Goal: Task Accomplishment & Management: Complete application form

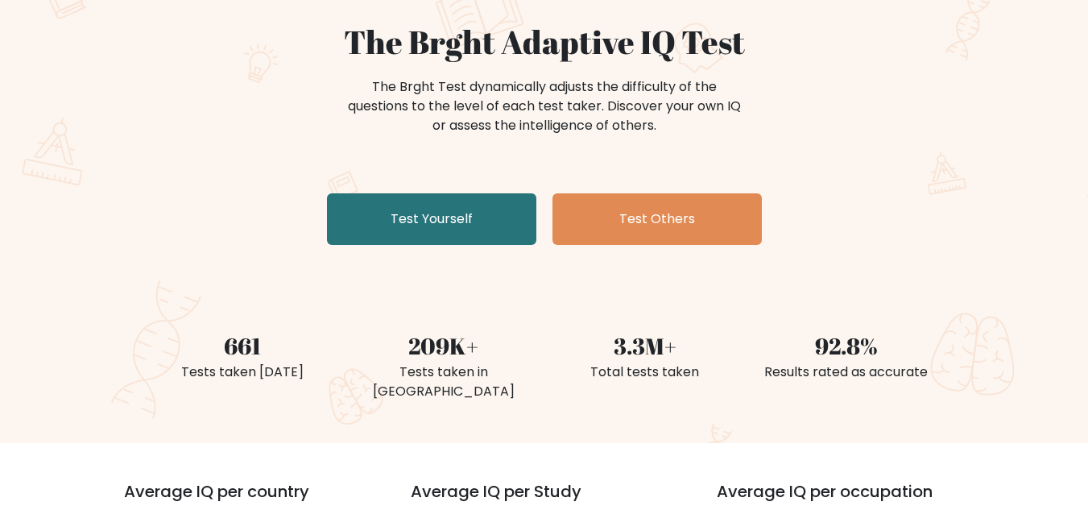
scroll to position [155, 0]
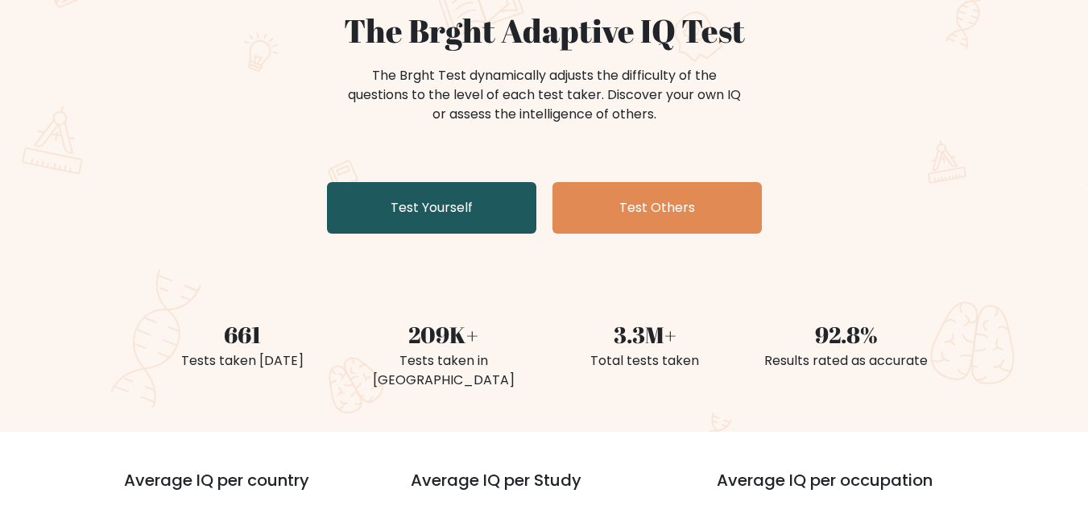
click at [443, 185] on link "Test Yourself" at bounding box center [431, 208] width 209 height 52
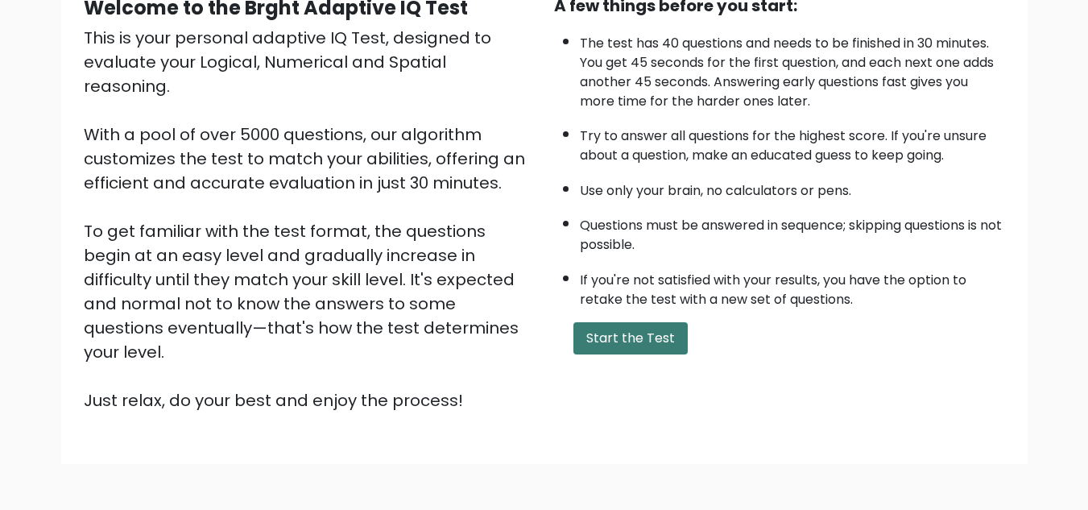
scroll to position [139, 0]
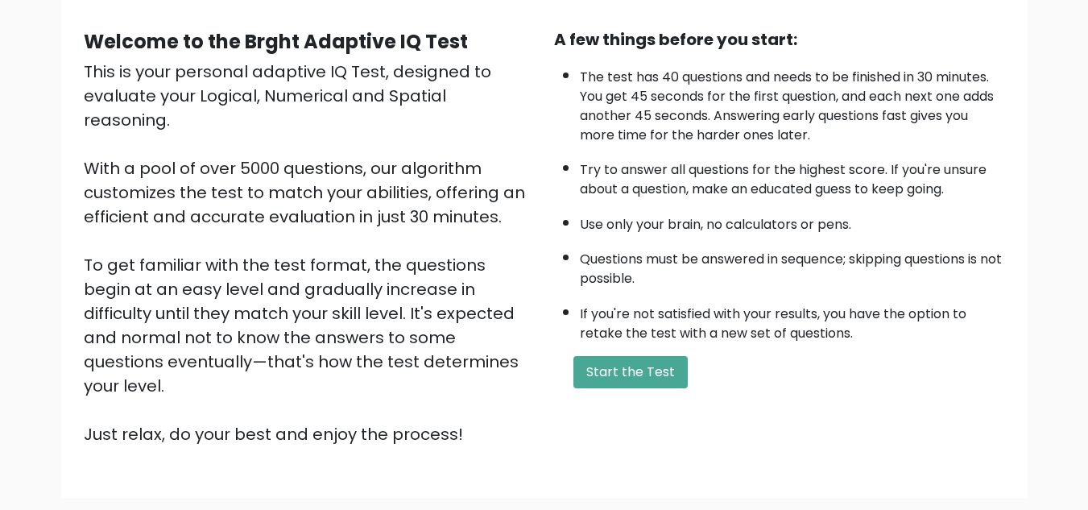
click at [646, 345] on div "A few things before you start: The test has 40 questions and needs to be finish…" at bounding box center [779, 236] width 470 height 419
click at [635, 373] on button "Start the Test" at bounding box center [630, 372] width 114 height 32
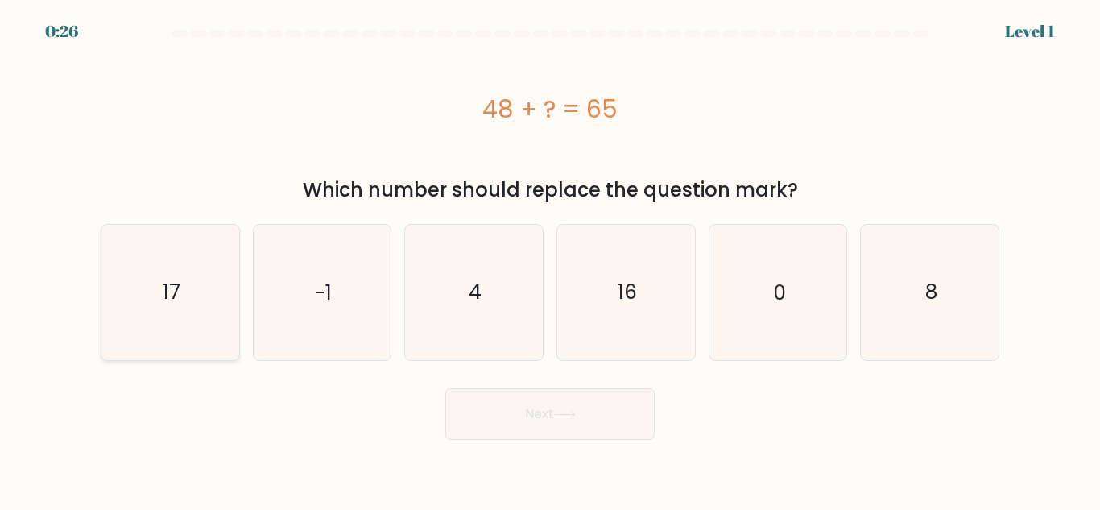
click at [205, 296] on icon "17" at bounding box center [170, 292] width 135 height 135
click at [550, 259] on input "a. 17" at bounding box center [550, 257] width 1 height 4
radio input "true"
click at [562, 424] on button "Next" at bounding box center [549, 414] width 209 height 52
click at [539, 403] on button "Next" at bounding box center [549, 414] width 209 height 52
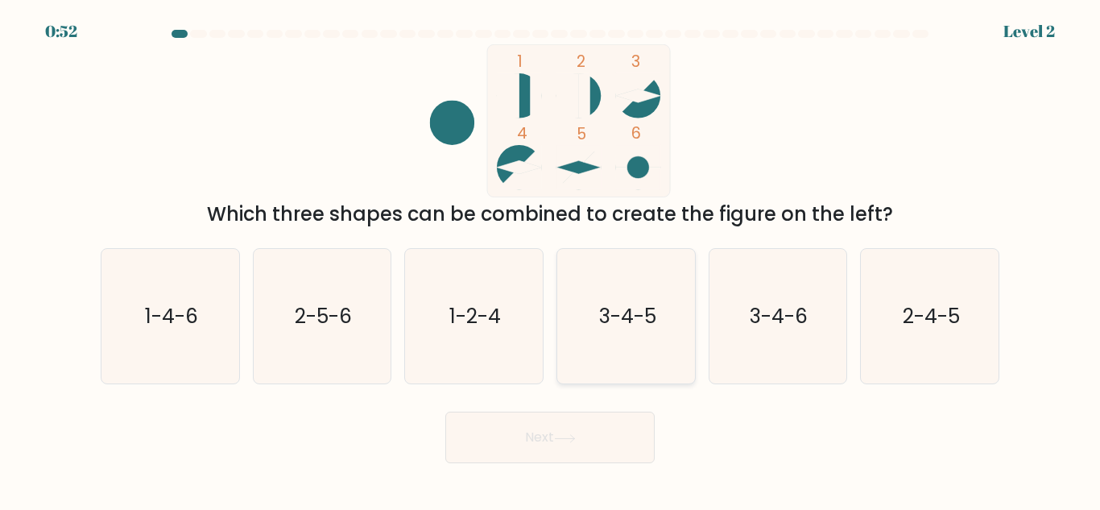
click at [631, 341] on icon "3-4-5" at bounding box center [626, 316] width 135 height 135
click at [551, 259] on input "d. 3-4-5" at bounding box center [550, 257] width 1 height 4
radio input "true"
click at [591, 432] on button "Next" at bounding box center [549, 438] width 209 height 52
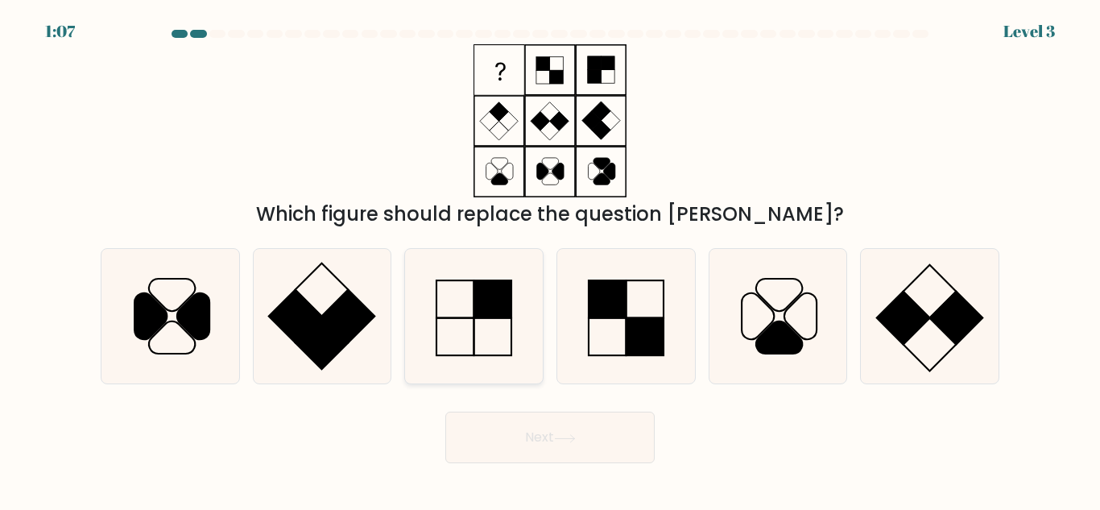
click at [499, 327] on icon at bounding box center [474, 316] width 135 height 135
click at [550, 259] on input "c." at bounding box center [550, 257] width 1 height 4
radio input "true"
click at [602, 425] on button "Next" at bounding box center [549, 438] width 209 height 52
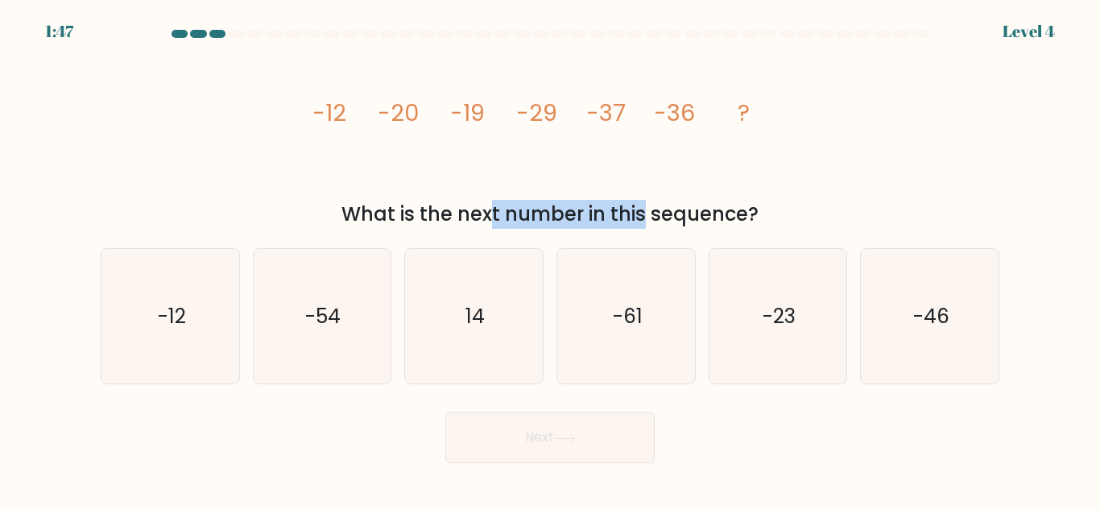
drag, startPoint x: 366, startPoint y: 218, endPoint x: 504, endPoint y: 222, distance: 137.8
click at [504, 222] on div "What is the next number in this sequence?" at bounding box center [549, 214] width 879 height 29
click at [905, 342] on icon "-46" at bounding box center [930, 316] width 135 height 135
click at [551, 259] on input "f. -46" at bounding box center [550, 257] width 1 height 4
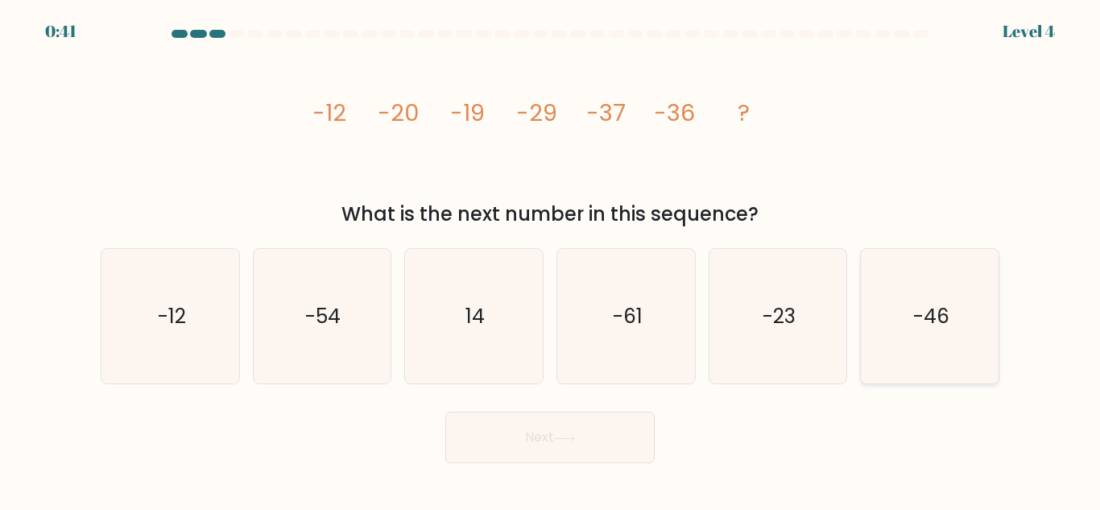
radio input "true"
click at [583, 456] on button "Next" at bounding box center [549, 438] width 209 height 52
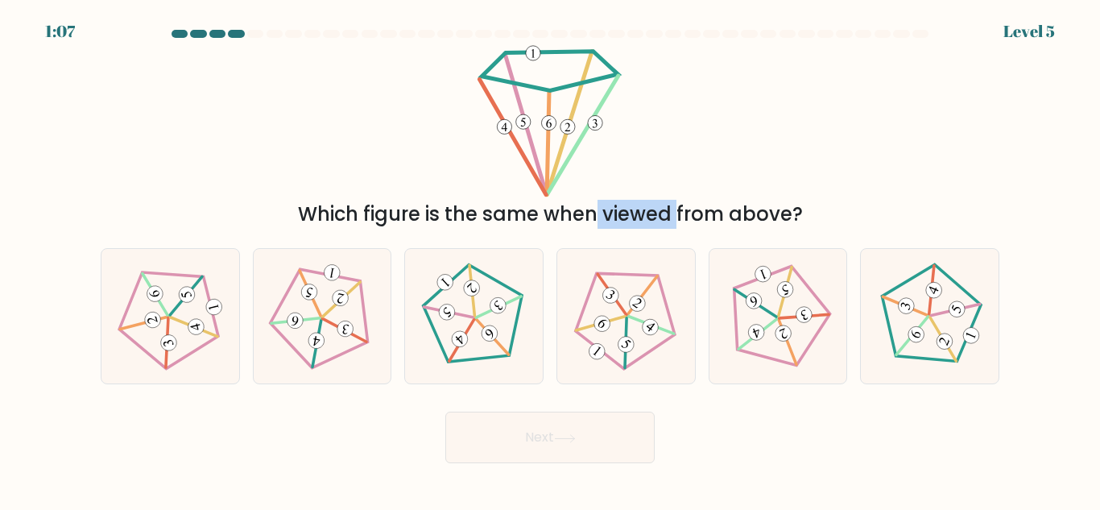
drag, startPoint x: 441, startPoint y: 203, endPoint x: 532, endPoint y: 219, distance: 92.4
click at [532, 219] on div "Which figure is the same when viewed from above?" at bounding box center [549, 214] width 879 height 29
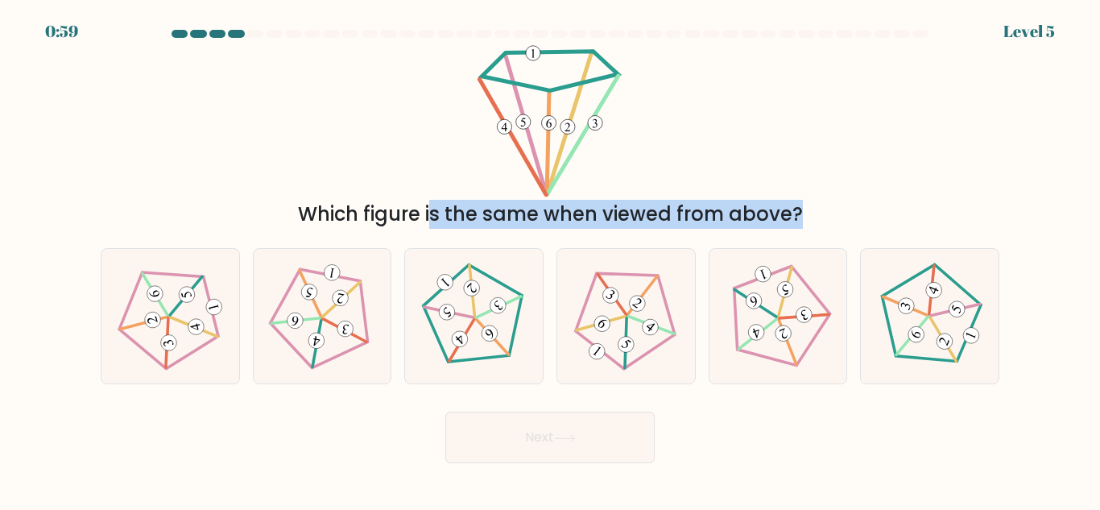
drag, startPoint x: 300, startPoint y: 218, endPoint x: 493, endPoint y: 239, distance: 194.4
click at [493, 239] on form at bounding box center [550, 246] width 1100 height 433
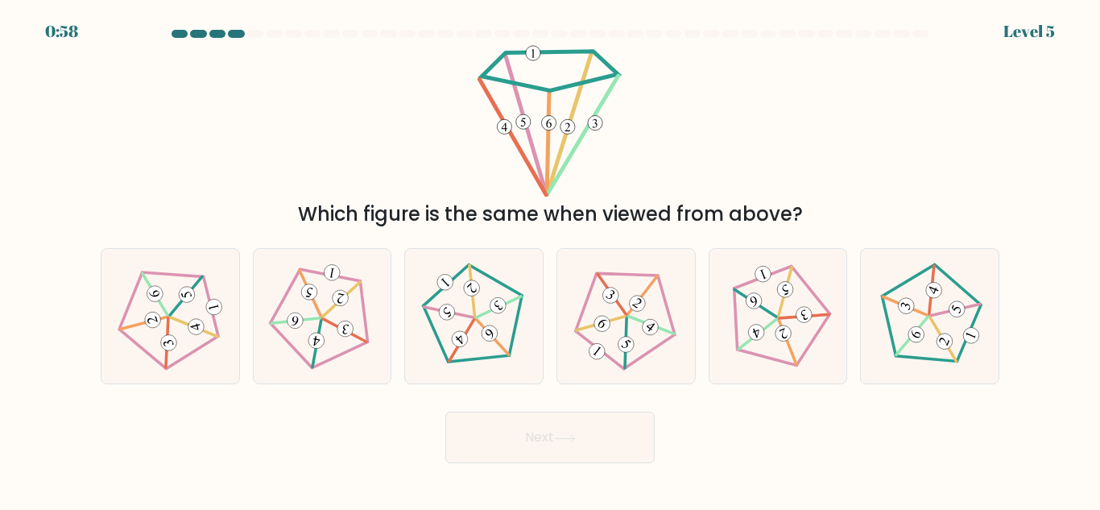
click at [487, 170] on icon at bounding box center [550, 120] width 152 height 153
click at [348, 315] on icon at bounding box center [322, 317] width 108 height 108
click at [550, 259] on input "b." at bounding box center [550, 257] width 1 height 4
radio input "true"
click at [503, 435] on div "Next" at bounding box center [550, 434] width 918 height 60
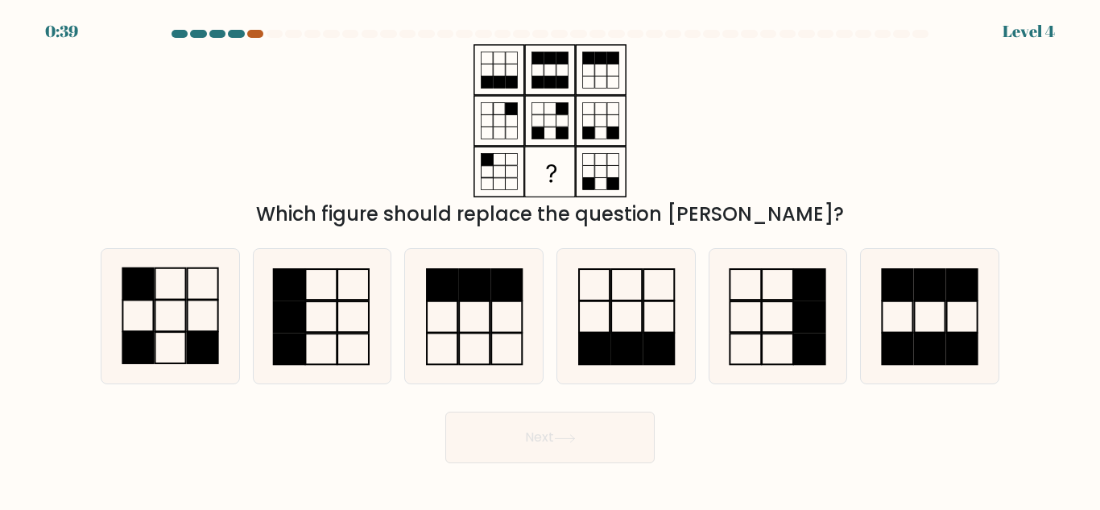
click at [252, 37] on div at bounding box center [255, 34] width 16 height 8
click at [635, 327] on icon at bounding box center [626, 316] width 135 height 135
click at [551, 259] on input "d." at bounding box center [550, 257] width 1 height 4
radio input "true"
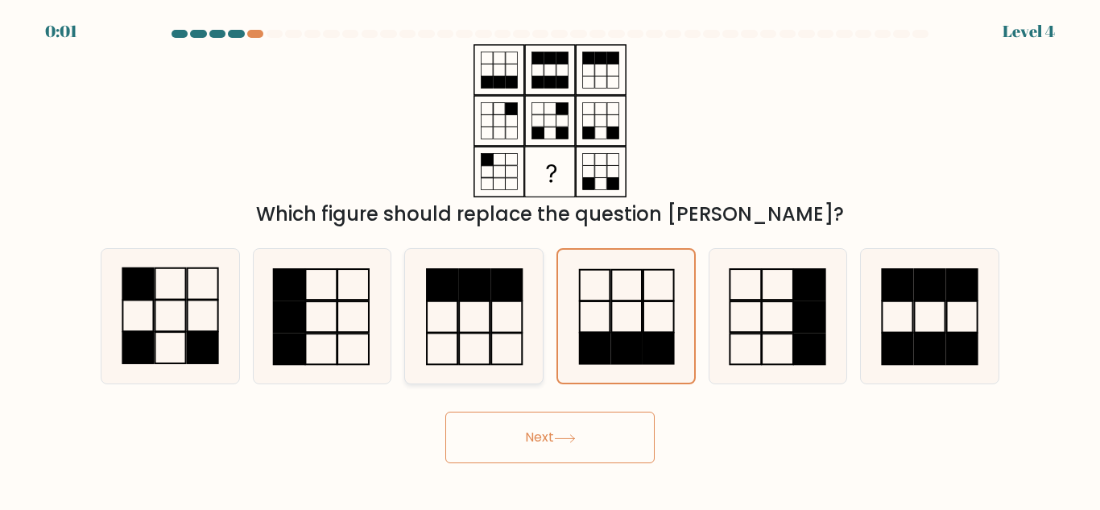
click at [506, 363] on icon at bounding box center [474, 316] width 135 height 135
click at [550, 259] on input "c." at bounding box center [550, 257] width 1 height 4
radio input "true"
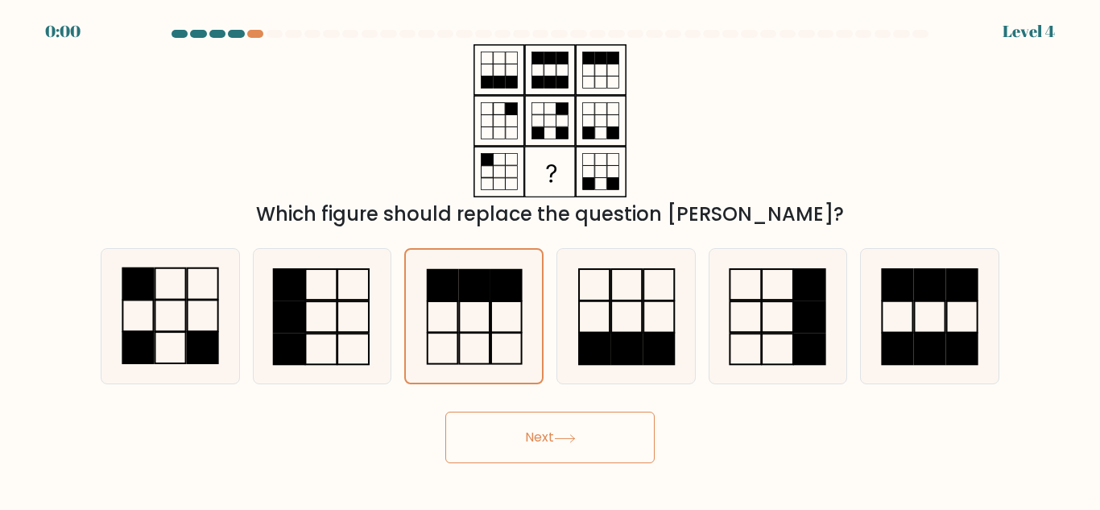
click at [538, 447] on button "Next" at bounding box center [549, 438] width 209 height 52
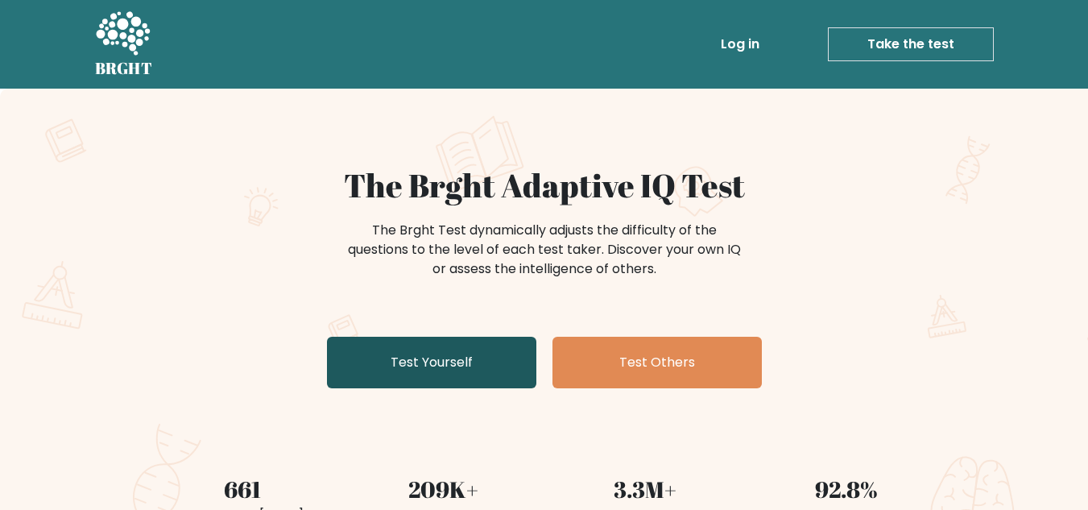
click at [463, 349] on link "Test Yourself" at bounding box center [431, 363] width 209 height 52
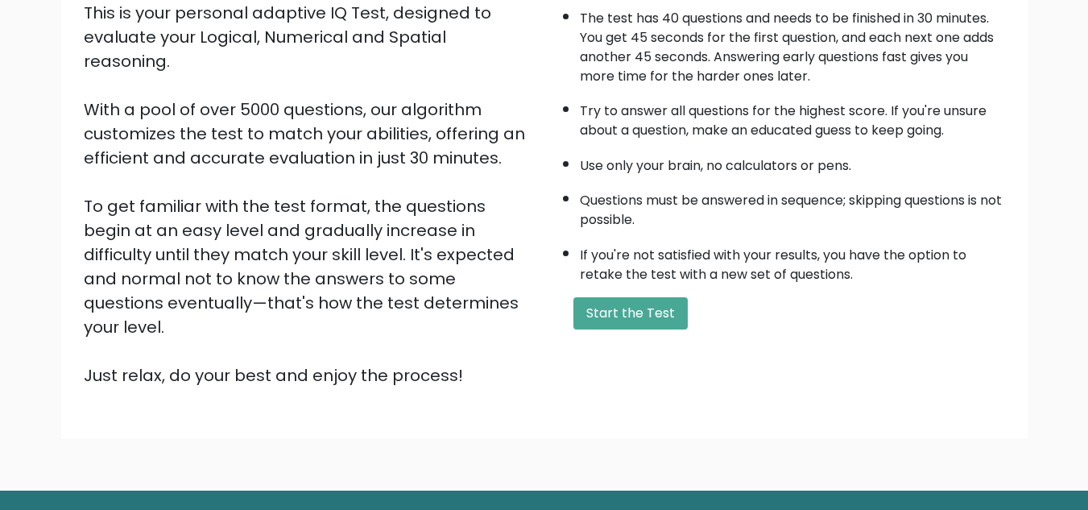
scroll to position [202, 0]
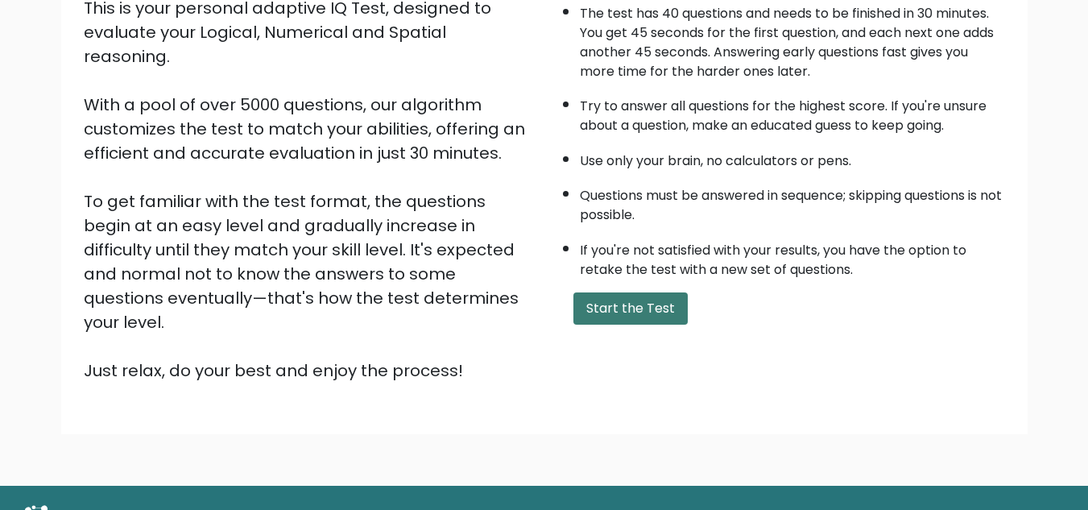
click at [652, 312] on button "Start the Test" at bounding box center [630, 308] width 114 height 32
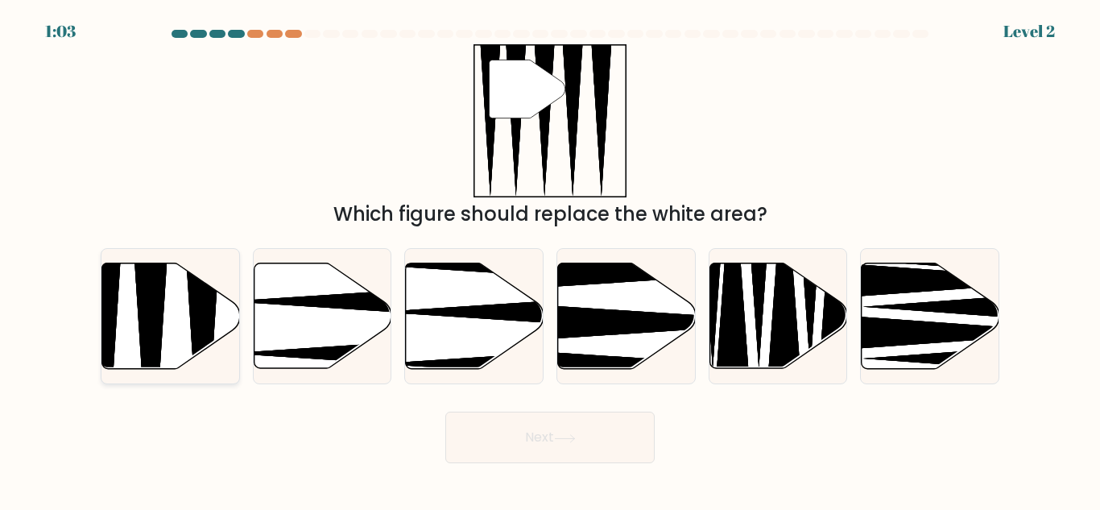
click at [121, 325] on icon at bounding box center [171, 316] width 138 height 106
click at [550, 259] on input "a." at bounding box center [550, 257] width 1 height 4
radio input "true"
click at [530, 432] on button "Next" at bounding box center [549, 438] width 209 height 52
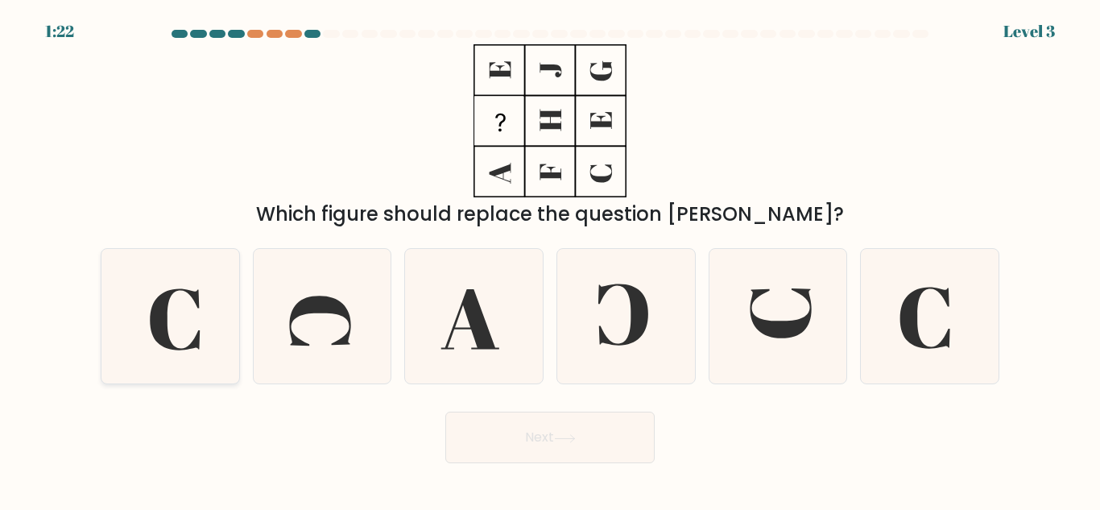
click at [192, 332] on icon at bounding box center [170, 316] width 135 height 135
click at [550, 259] on input "a." at bounding box center [550, 257] width 1 height 4
radio input "true"
click at [524, 435] on button "Next" at bounding box center [549, 438] width 209 height 52
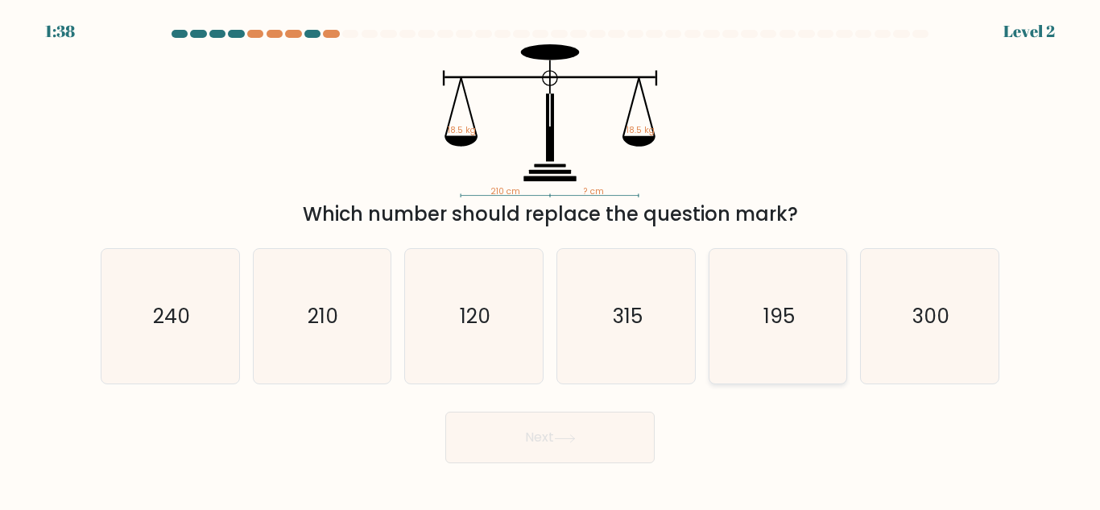
click at [805, 305] on icon "195" at bounding box center [777, 316] width 135 height 135
click at [551, 259] on input "e. 195" at bounding box center [550, 257] width 1 height 4
radio input "true"
click at [584, 428] on button "Next" at bounding box center [549, 438] width 209 height 52
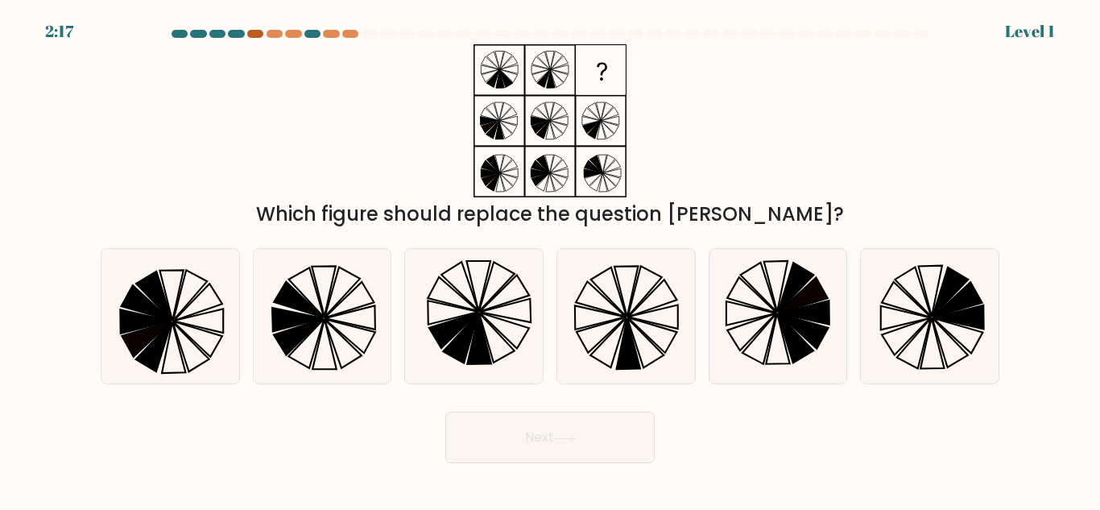
click at [249, 32] on div at bounding box center [255, 34] width 16 height 8
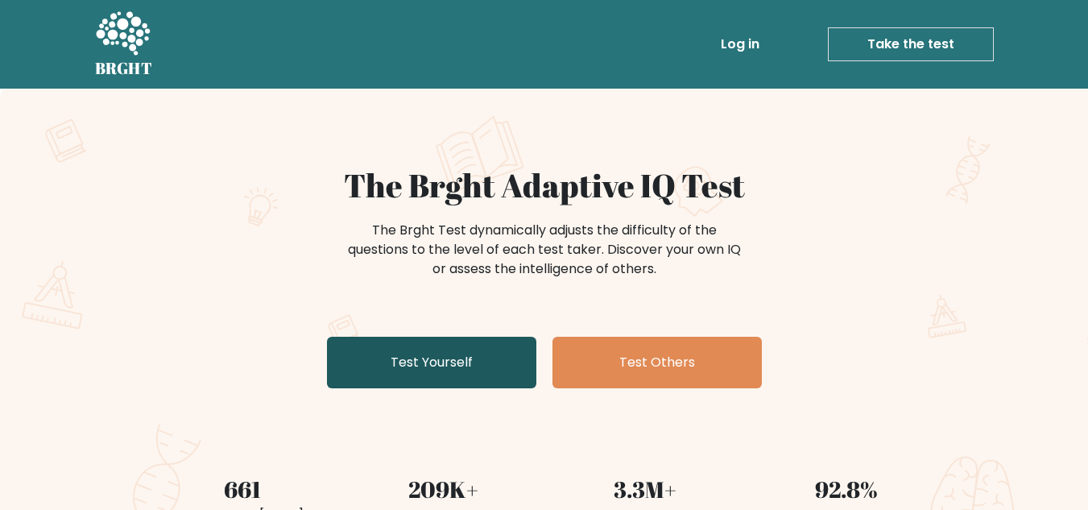
drag, startPoint x: 0, startPoint y: 0, endPoint x: 434, endPoint y: 349, distance: 556.8
click at [434, 349] on link "Test Yourself" at bounding box center [431, 363] width 209 height 52
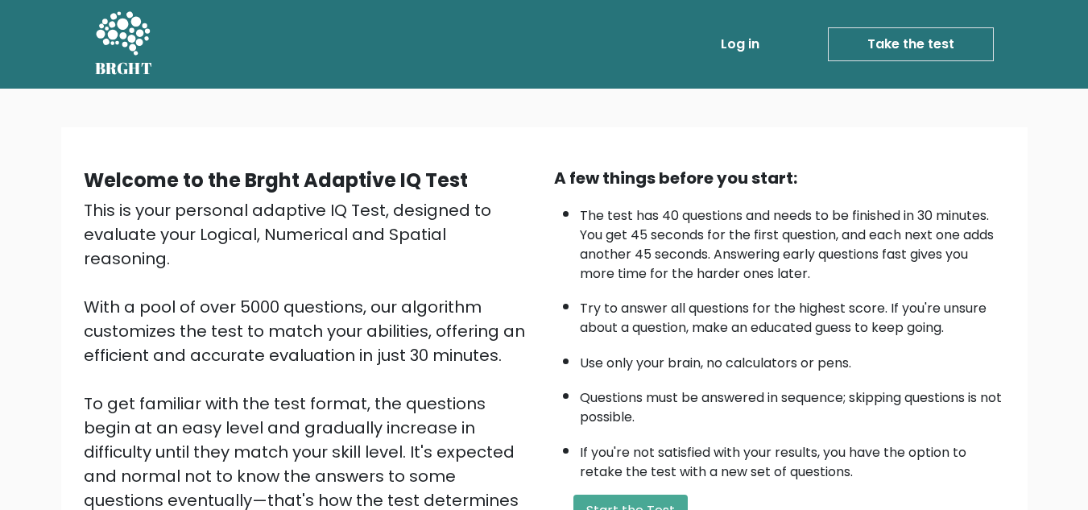
scroll to position [228, 0]
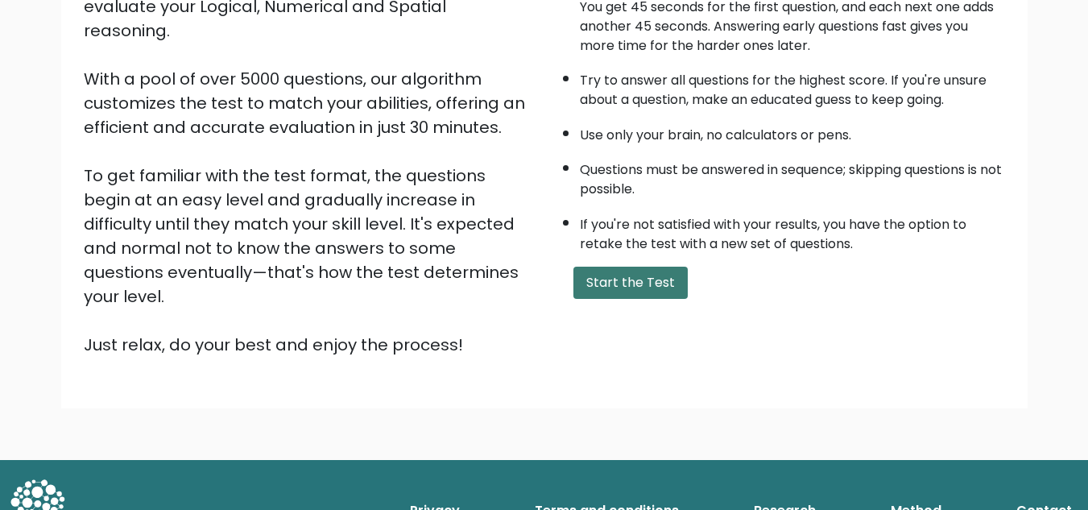
click at [644, 286] on button "Start the Test" at bounding box center [630, 283] width 114 height 32
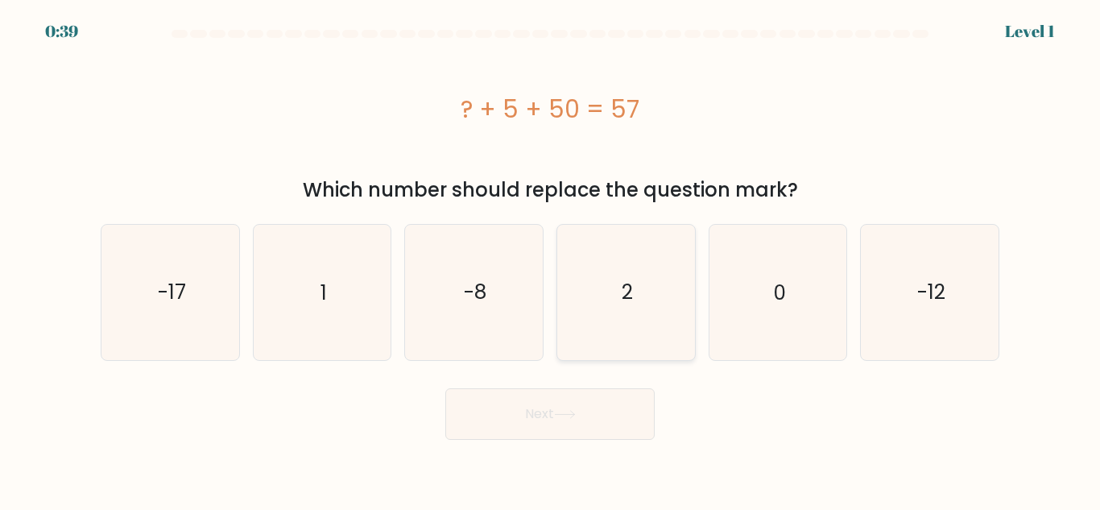
click at [635, 310] on icon "2" at bounding box center [626, 292] width 135 height 135
click at [551, 259] on input "d. 2" at bounding box center [550, 257] width 1 height 4
radio input "true"
click at [569, 420] on button "Next" at bounding box center [549, 414] width 209 height 52
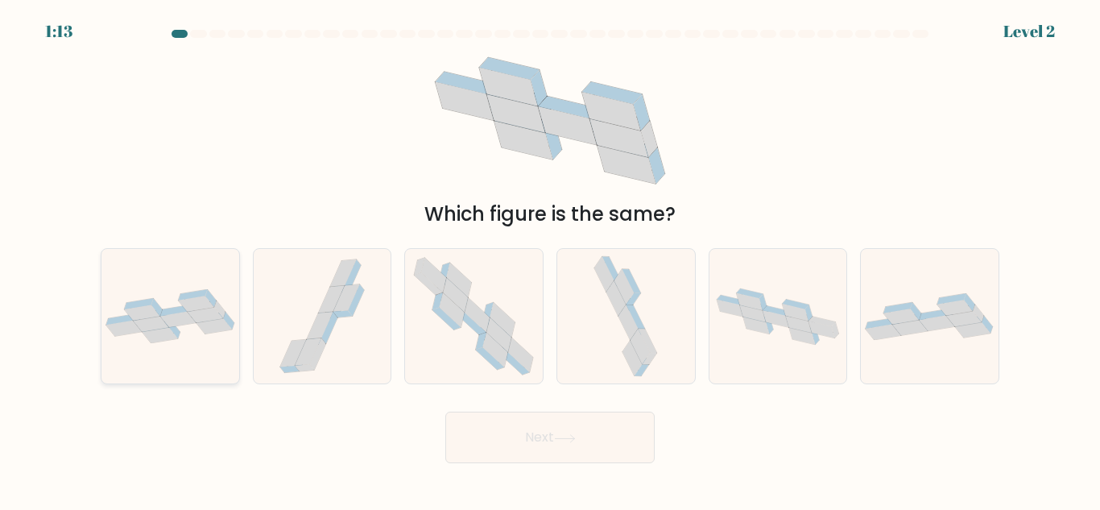
click at [188, 327] on icon at bounding box center [170, 316] width 138 height 54
click at [550, 259] on input "a." at bounding box center [550, 257] width 1 height 4
radio input "true"
click at [519, 433] on button "Next" at bounding box center [549, 438] width 209 height 52
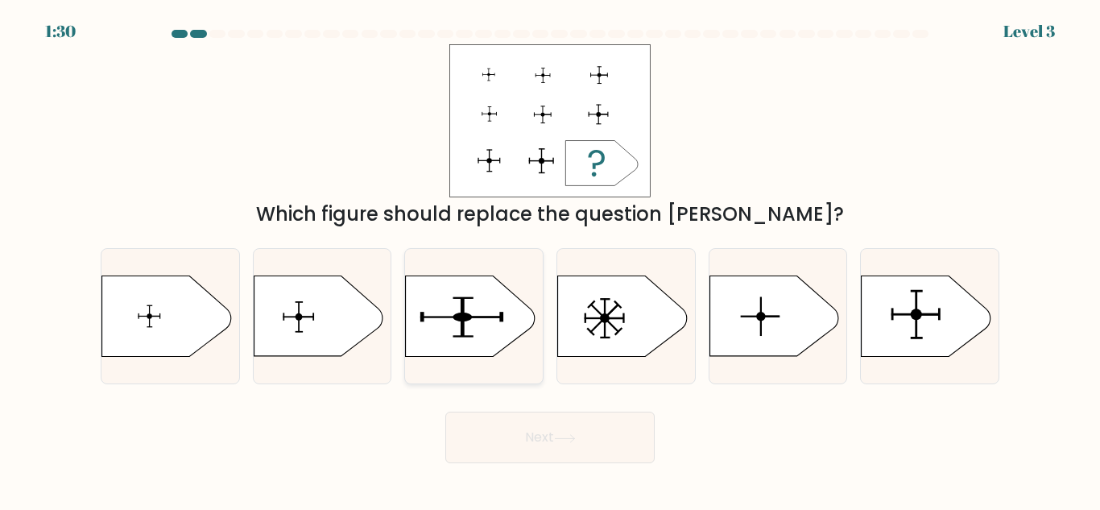
click at [473, 327] on icon at bounding box center [470, 316] width 129 height 81
click at [550, 259] on input "c." at bounding box center [550, 257] width 1 height 4
radio input "true"
click at [549, 441] on button "Next" at bounding box center [549, 438] width 209 height 52
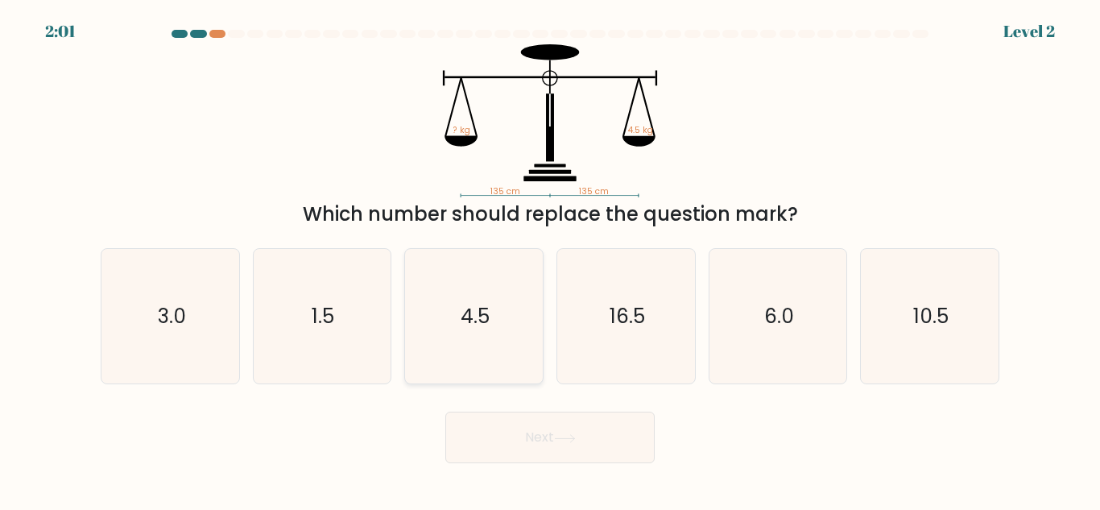
click at [495, 317] on icon "4.5" at bounding box center [474, 316] width 135 height 135
click at [550, 259] on input "c. 4.5" at bounding box center [550, 257] width 1 height 4
radio input "true"
click at [532, 439] on button "Next" at bounding box center [549, 438] width 209 height 52
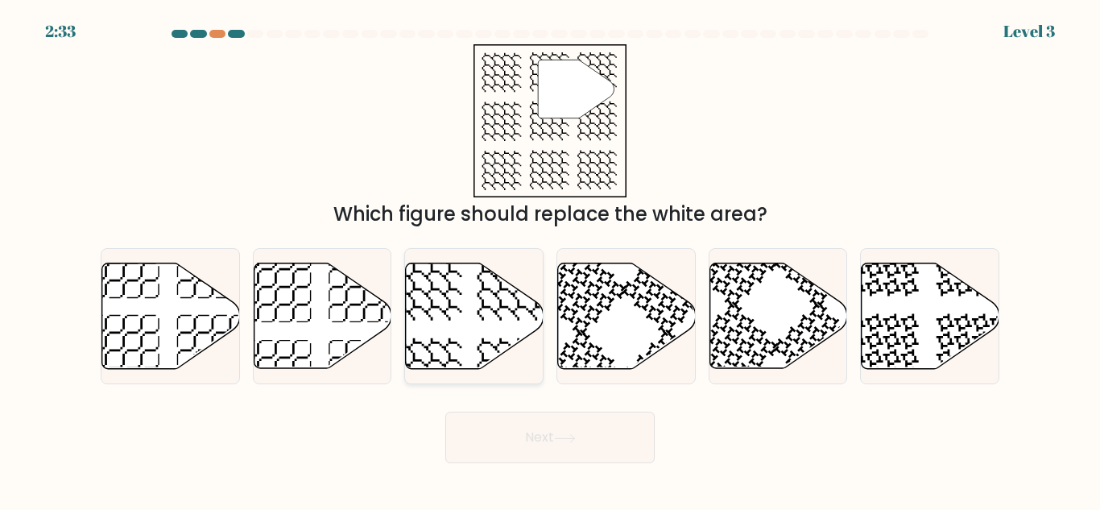
click at [441, 303] on icon at bounding box center [475, 316] width 138 height 106
click at [550, 259] on input "c." at bounding box center [550, 257] width 1 height 4
radio input "true"
click at [515, 434] on button "Next" at bounding box center [549, 438] width 209 height 52
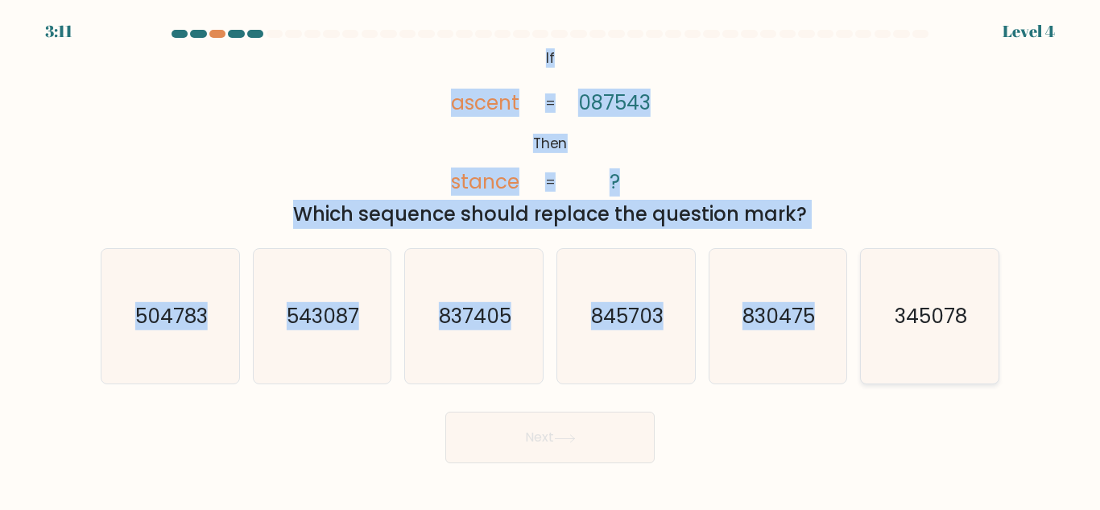
drag, startPoint x: 505, startPoint y: 35, endPoint x: 908, endPoint y: 317, distance: 491.6
click at [908, 317] on form "If ?" at bounding box center [550, 246] width 1100 height 433
click at [844, 103] on div "@import url('https://fonts.googleapis.com/css?family=Abril+Fatface:400,100,100i…" at bounding box center [550, 136] width 918 height 184
drag, startPoint x: 499, startPoint y: 38, endPoint x: 999, endPoint y: 326, distance: 577.3
click at [999, 326] on form "If ?" at bounding box center [550, 246] width 1100 height 433
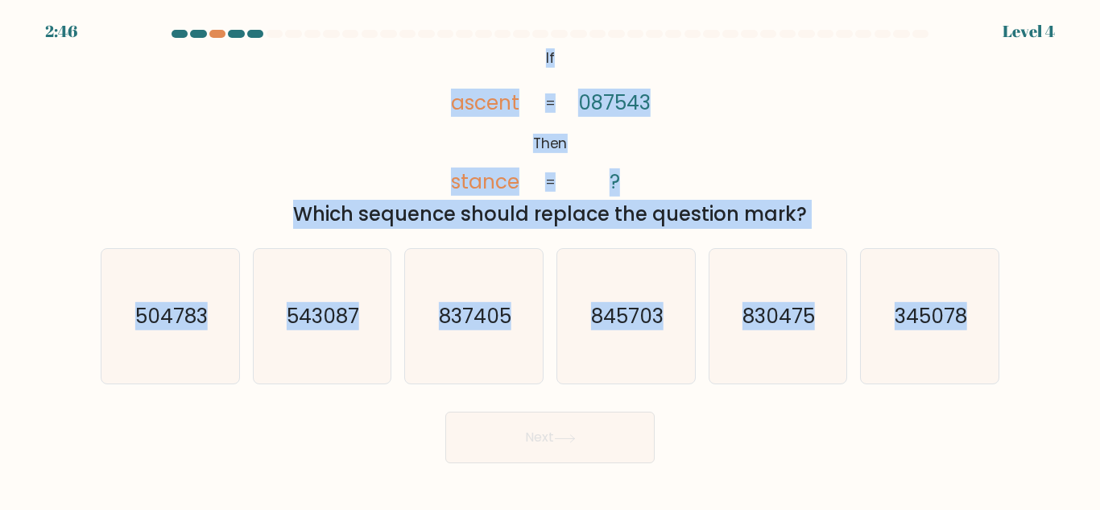
copy form "@import url('https://fonts.googleapis.com/css?family=Abril+Fatface:400,100,100i…"
click at [150, 311] on text "504783" at bounding box center [171, 316] width 72 height 28
click at [550, 259] on input "a. 504783" at bounding box center [550, 257] width 1 height 4
radio input "true"
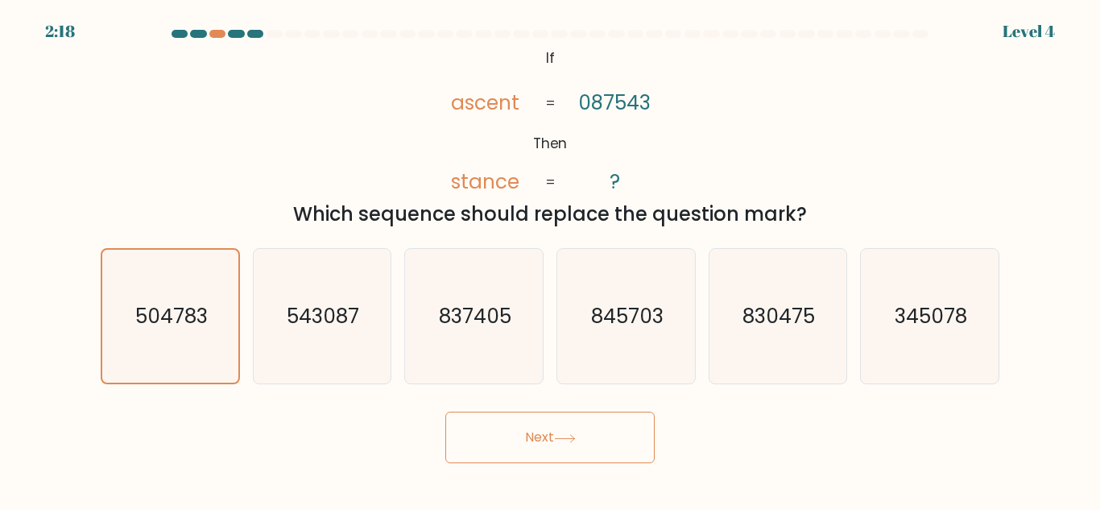
click at [499, 441] on button "Next" at bounding box center [549, 438] width 209 height 52
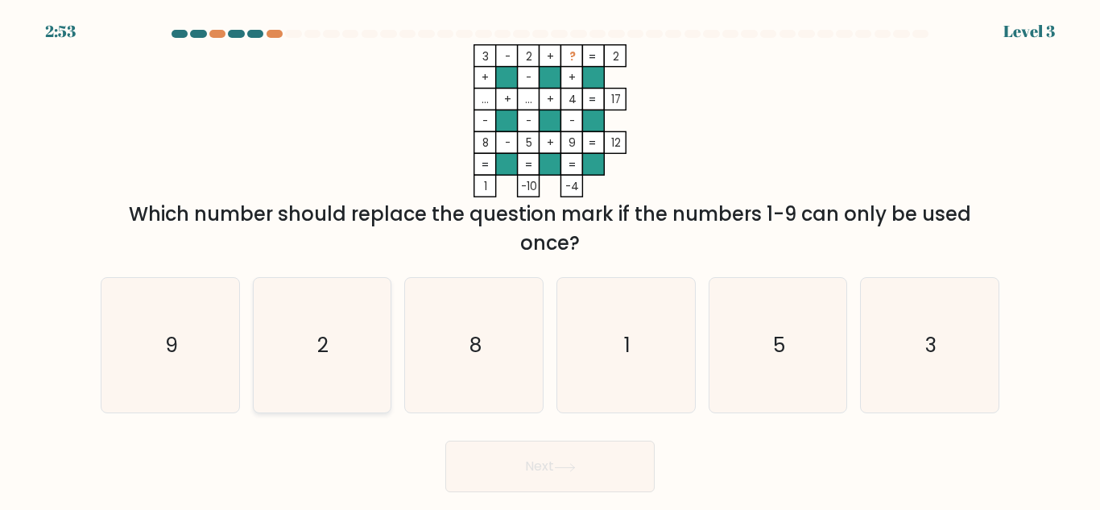
click at [339, 325] on icon "2" at bounding box center [322, 345] width 135 height 135
click at [550, 259] on input "b. 2" at bounding box center [550, 257] width 1 height 4
radio input "true"
click at [527, 476] on button "Next" at bounding box center [549, 467] width 209 height 52
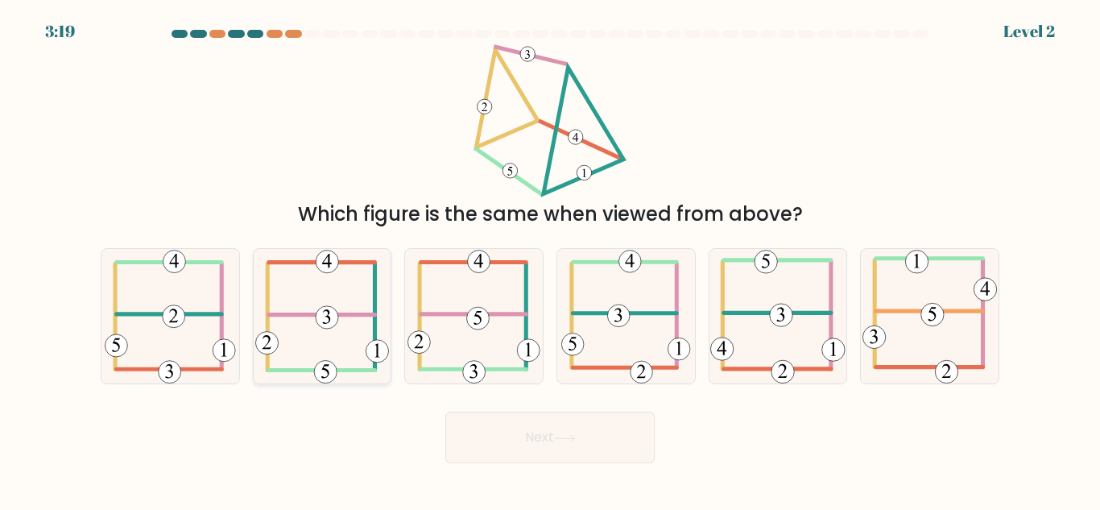
click at [331, 296] on icon at bounding box center [322, 316] width 134 height 135
click at [550, 259] on input "b." at bounding box center [550, 257] width 1 height 4
radio input "true"
click at [328, 320] on 352 at bounding box center [327, 317] width 23 height 23
click at [550, 259] on input "b." at bounding box center [550, 257] width 1 height 4
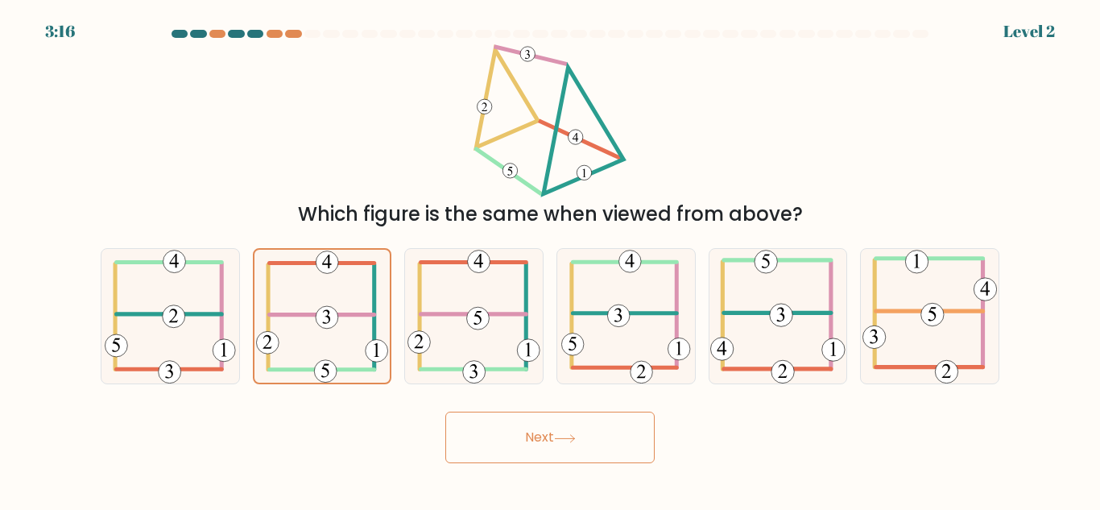
click at [537, 439] on button "Next" at bounding box center [549, 438] width 209 height 52
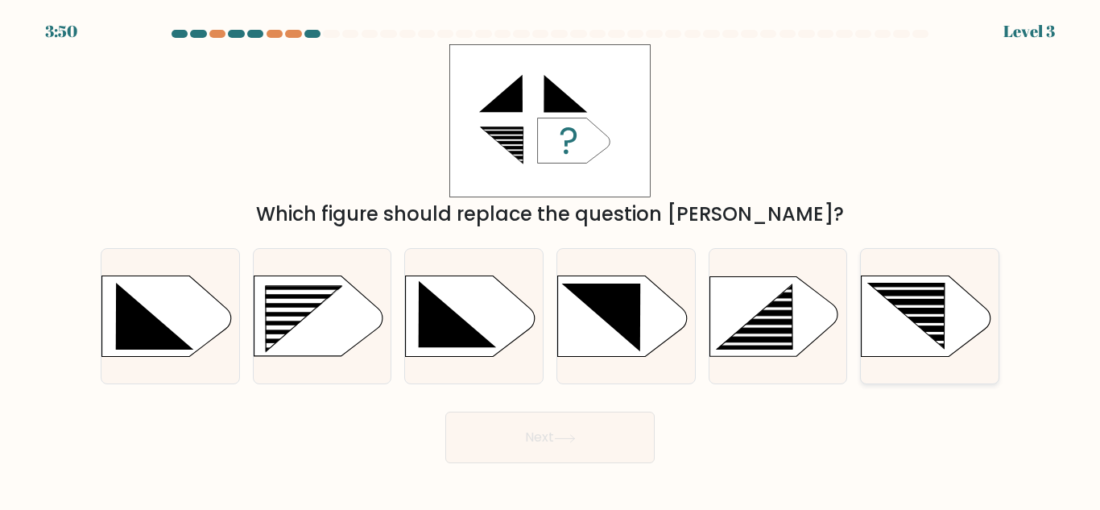
click at [920, 311] on icon at bounding box center [907, 315] width 76 height 64
click at [551, 259] on input "f." at bounding box center [550, 257] width 1 height 4
radio input "true"
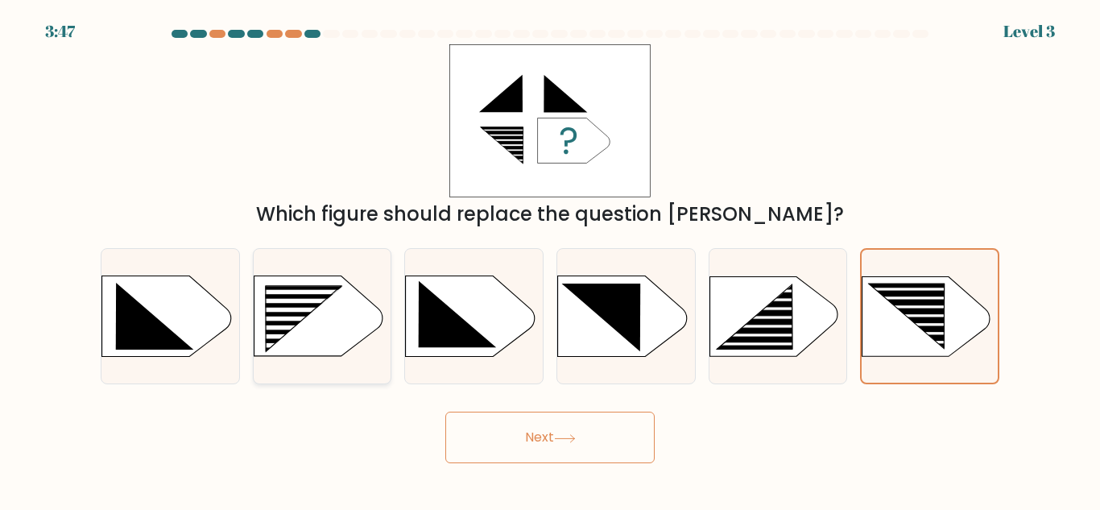
click at [328, 308] on rect at bounding box center [293, 310] width 110 height 5
click at [550, 259] on input "b." at bounding box center [550, 257] width 1 height 4
radio input "true"
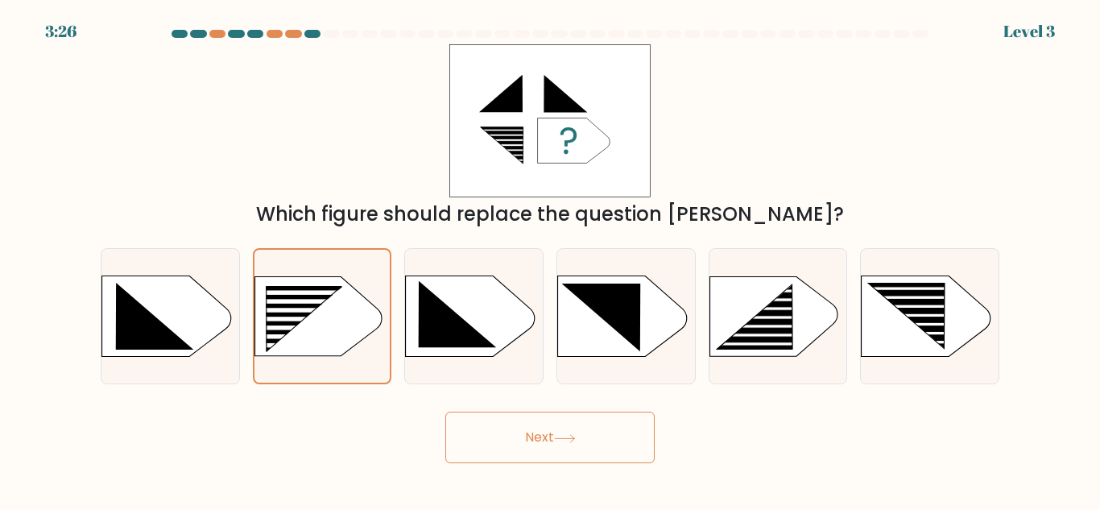
click at [623, 432] on button "Next" at bounding box center [549, 438] width 209 height 52
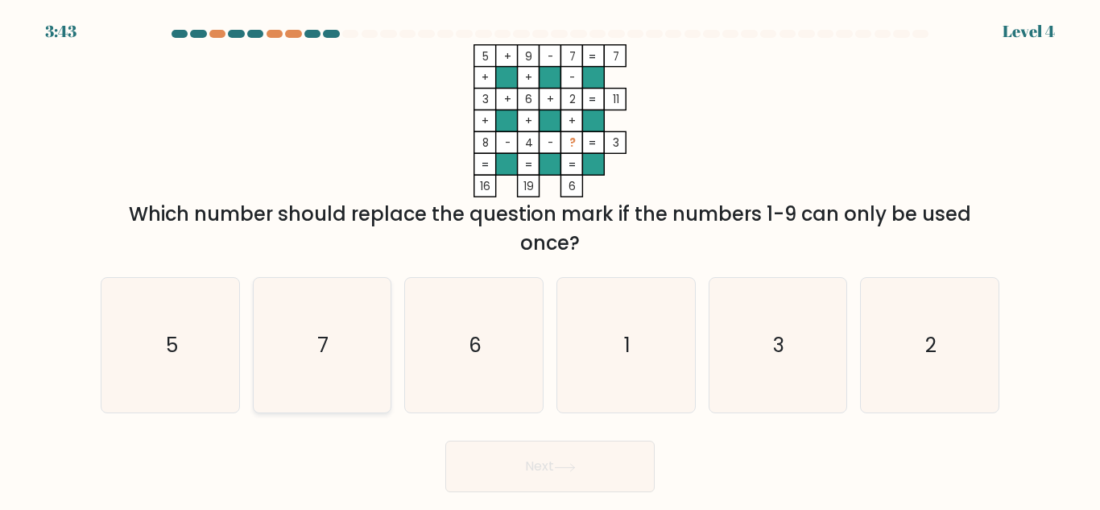
click at [338, 329] on icon "7" at bounding box center [322, 345] width 135 height 135
click at [550, 259] on input "b. 7" at bounding box center [550, 257] width 1 height 4
radio input "true"
click at [513, 457] on button "Next" at bounding box center [549, 467] width 209 height 52
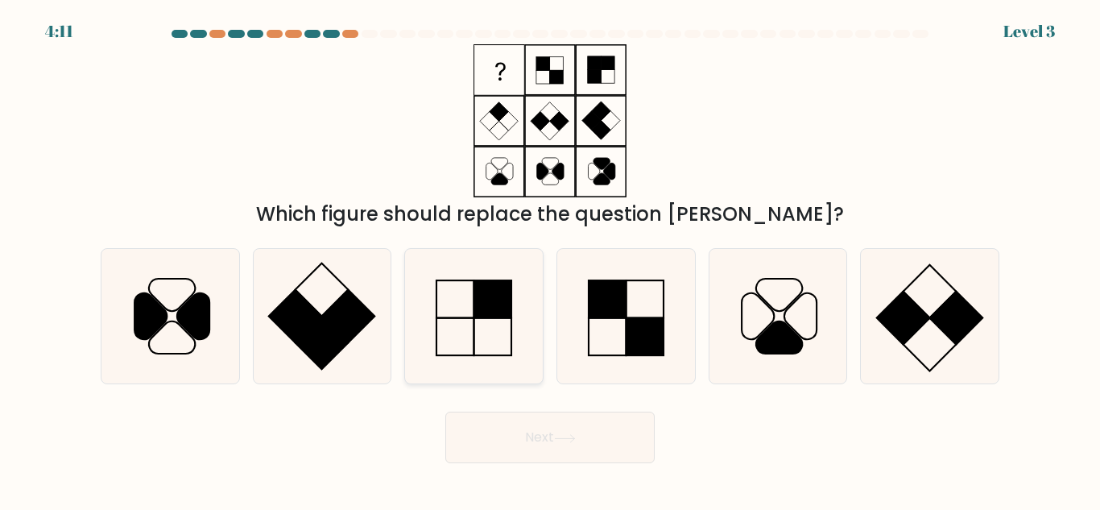
click at [478, 300] on rect at bounding box center [493, 299] width 38 height 38
click at [550, 259] on input "c." at bounding box center [550, 257] width 1 height 4
radio input "true"
click at [567, 434] on icon at bounding box center [565, 438] width 22 height 9
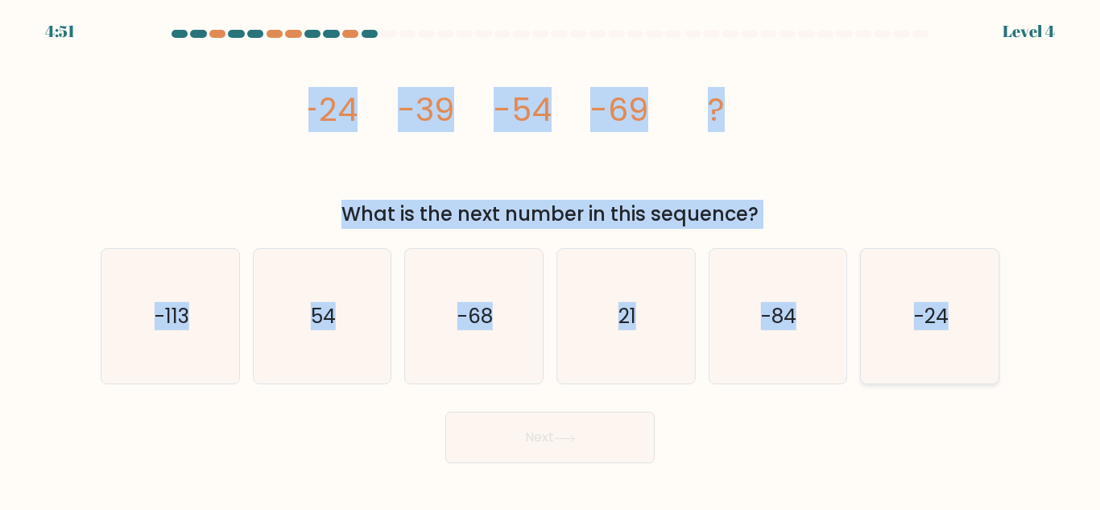
drag, startPoint x: 296, startPoint y: 72, endPoint x: 953, endPoint y: 340, distance: 708.8
click at [953, 340] on form at bounding box center [550, 246] width 1100 height 433
copy form "-24 -39 -54 -69 ? What is the next number in this sequence? a. -113 b. 54 c. -6…"
click at [278, 127] on div "image/svg+xml -24 -39 -54 -69 ? What is the next number in this sequence?" at bounding box center [550, 136] width 918 height 184
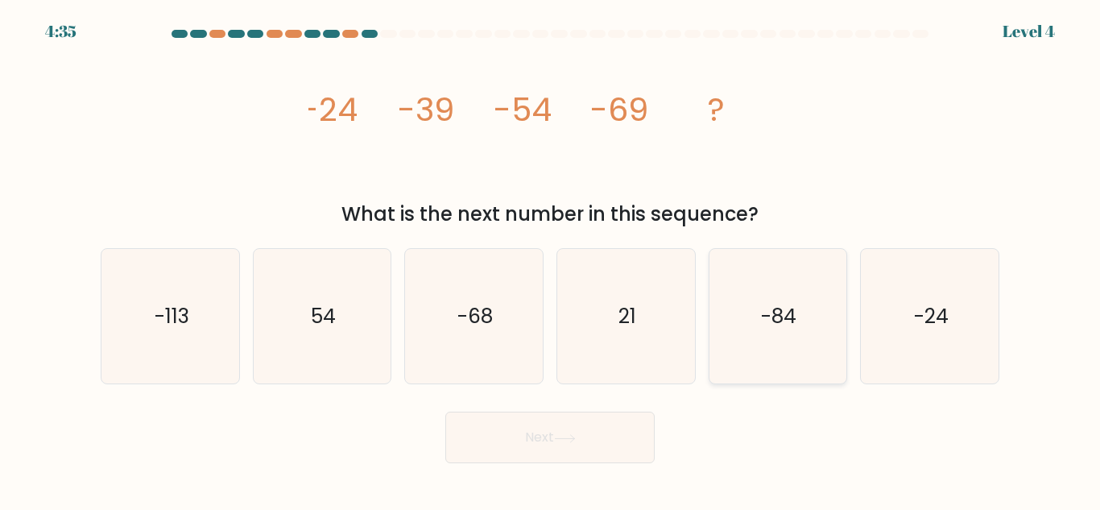
click at [749, 296] on icon "-84" at bounding box center [777, 316] width 135 height 135
click at [551, 259] on input "e. -84" at bounding box center [550, 257] width 1 height 4
radio input "true"
click at [592, 434] on button "Next" at bounding box center [549, 438] width 209 height 52
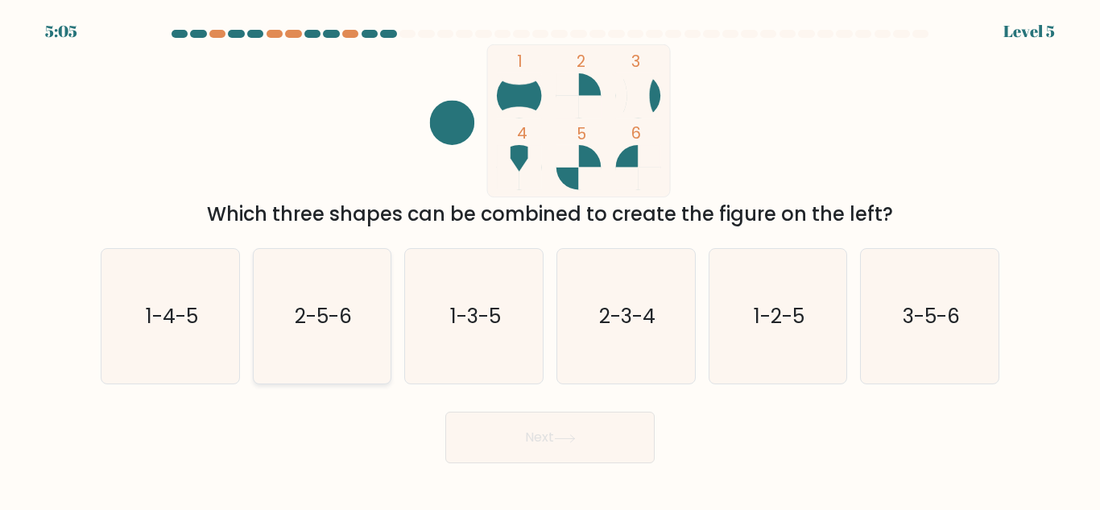
click at [340, 328] on text "2-5-6" at bounding box center [323, 316] width 57 height 28
click at [550, 259] on input "b. 2-5-6" at bounding box center [550, 257] width 1 height 4
radio input "true"
click at [516, 423] on button "Next" at bounding box center [549, 438] width 209 height 52
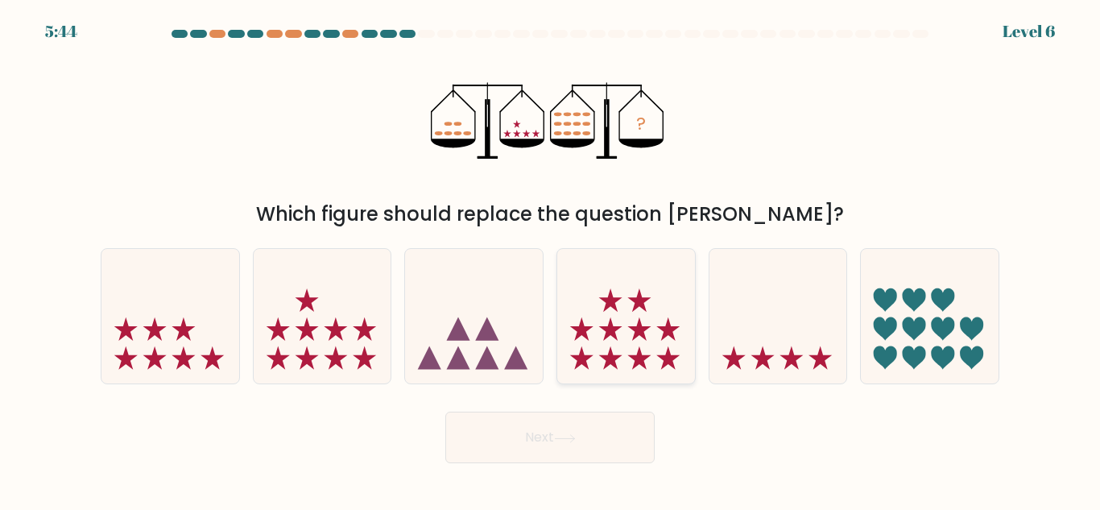
click at [641, 358] on icon at bounding box center [639, 357] width 23 height 23
click at [551, 259] on input "d." at bounding box center [550, 257] width 1 height 4
radio input "true"
click at [598, 432] on button "Next" at bounding box center [549, 438] width 209 height 52
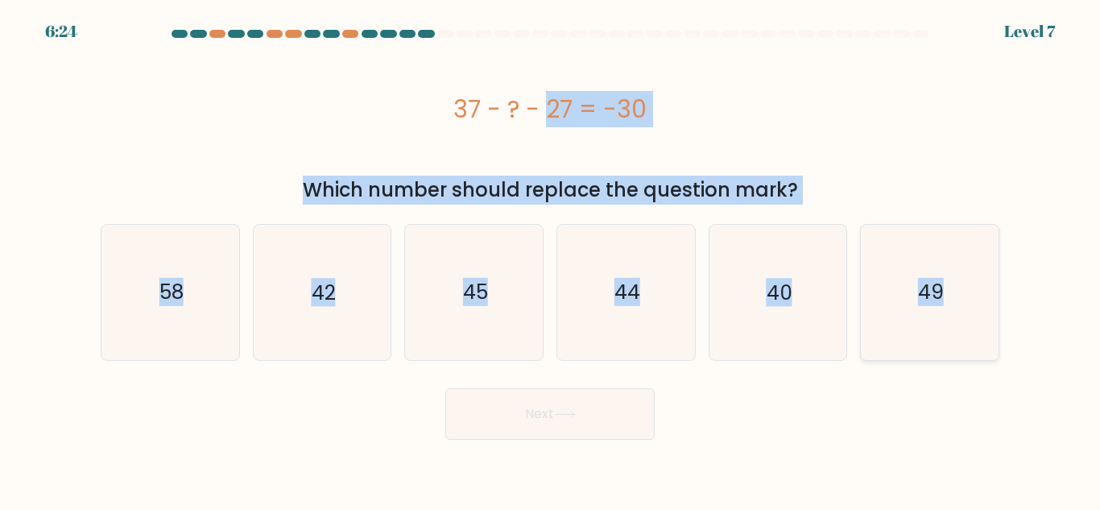
drag, startPoint x: 450, startPoint y: 81, endPoint x: 991, endPoint y: 337, distance: 598.0
click at [991, 337] on form "a." at bounding box center [550, 235] width 1100 height 410
copy form "37 - ? - 27 = -30 Which number should replace the question mark? a. 58 b. 42 c.…"
click at [277, 197] on div "Which number should replace the question mark?" at bounding box center [549, 190] width 879 height 29
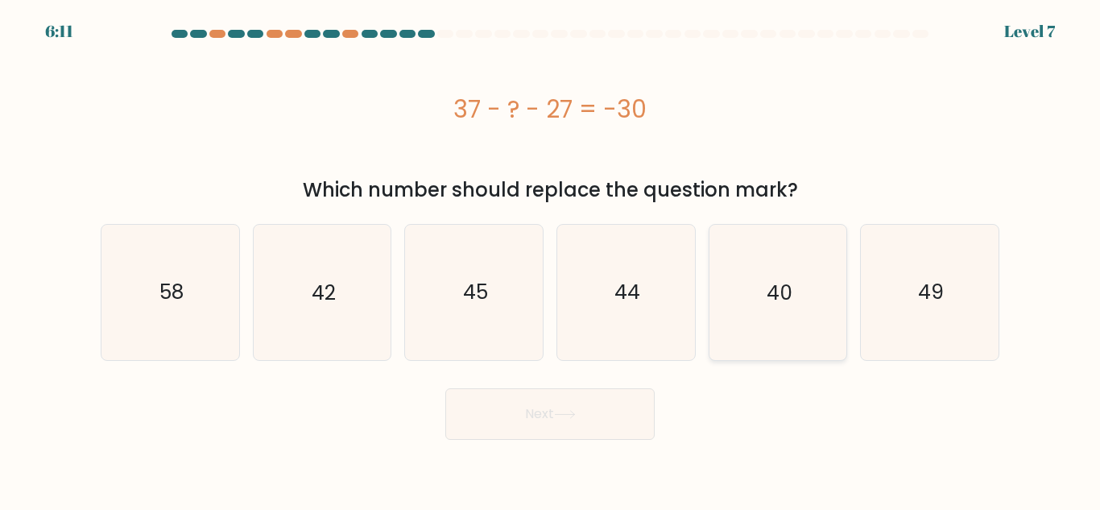
click at [727, 288] on icon "40" at bounding box center [777, 292] width 135 height 135
click at [551, 259] on input "e. 40" at bounding box center [550, 257] width 1 height 4
radio input "true"
click at [609, 401] on button "Next" at bounding box center [549, 414] width 209 height 52
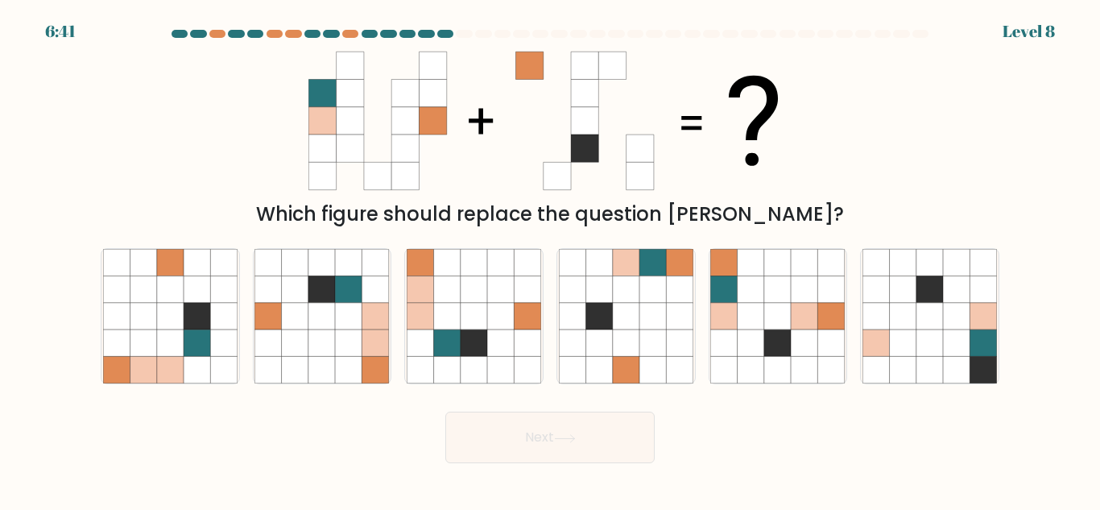
click at [609, 401] on form at bounding box center [550, 246] width 1100 height 433
click at [843, 311] on icon at bounding box center [831, 316] width 27 height 27
click at [551, 259] on input "e." at bounding box center [550, 257] width 1 height 4
radio input "true"
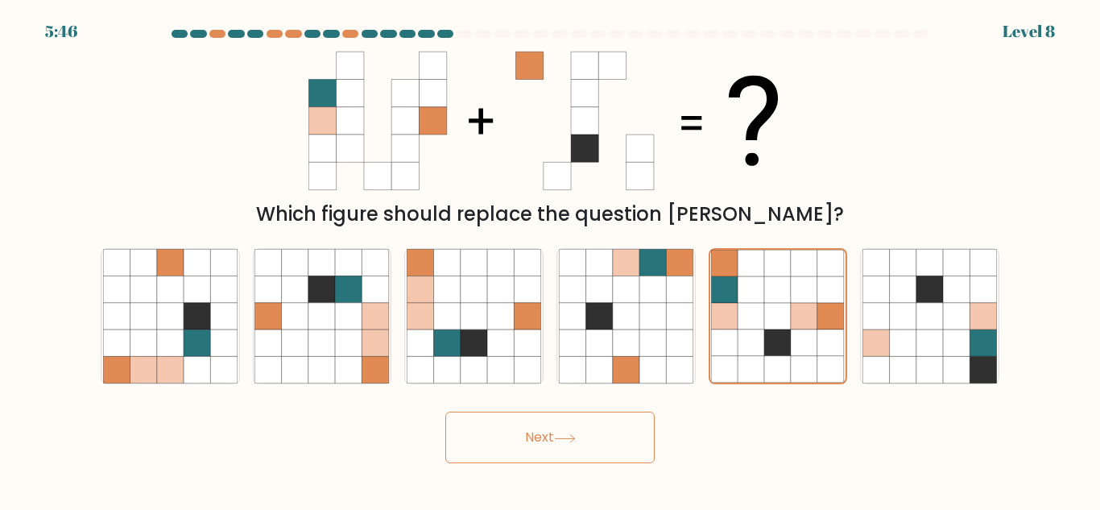
click at [544, 453] on button "Next" at bounding box center [549, 438] width 209 height 52
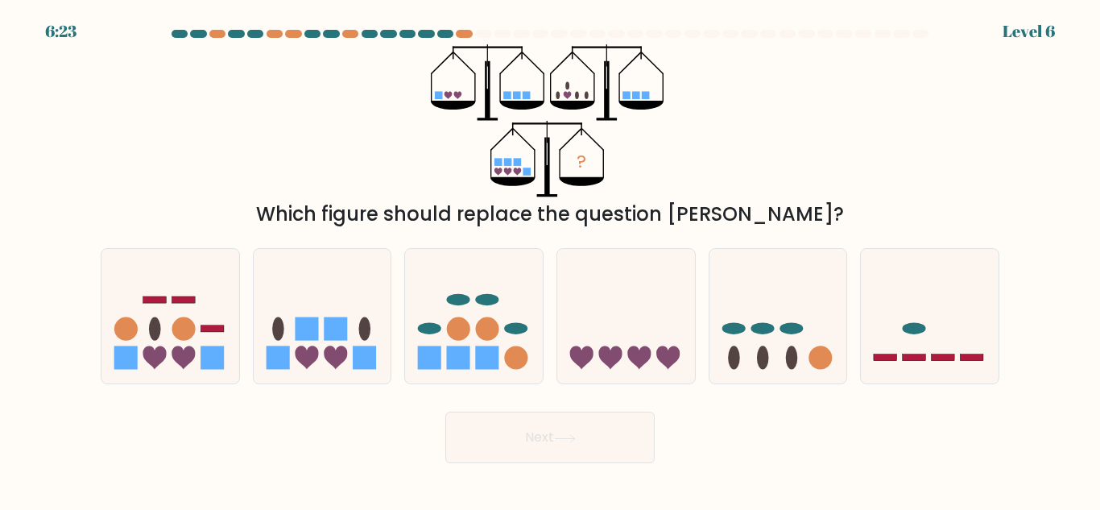
click at [544, 453] on button "Next" at bounding box center [549, 438] width 209 height 52
click at [744, 114] on div "? Which figure should replace the question mark?" at bounding box center [550, 136] width 918 height 184
